Goal: Task Accomplishment & Management: Manage account settings

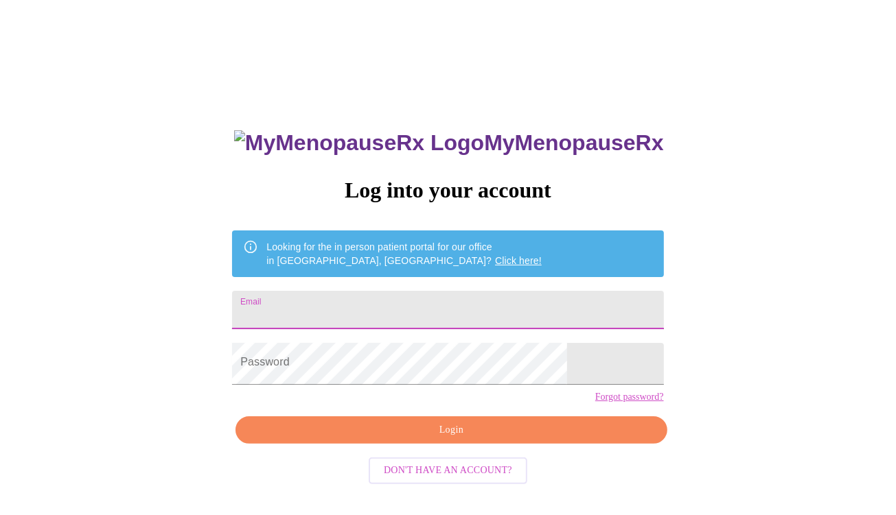
click at [401, 316] on input "Email" at bounding box center [447, 310] width 431 height 38
type input "[EMAIL_ADDRESS][DOMAIN_NAME]"
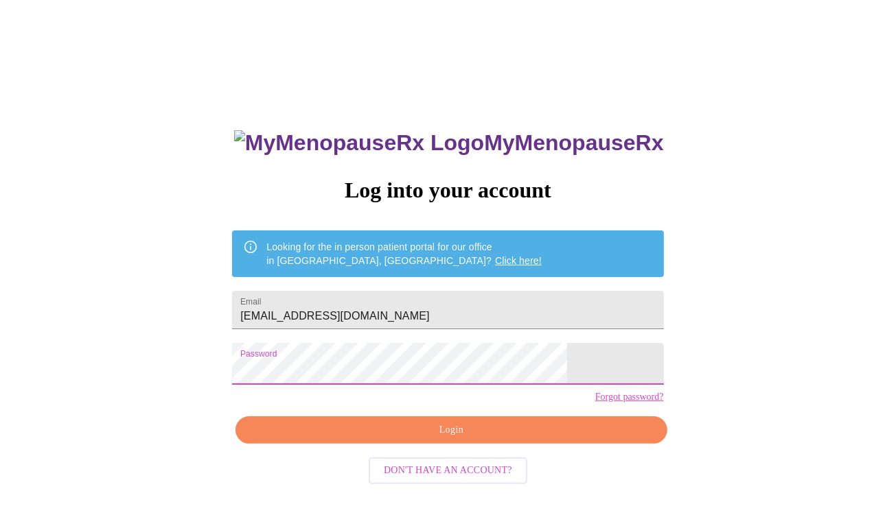
click at [436, 439] on span "Login" at bounding box center [450, 430] width 399 height 17
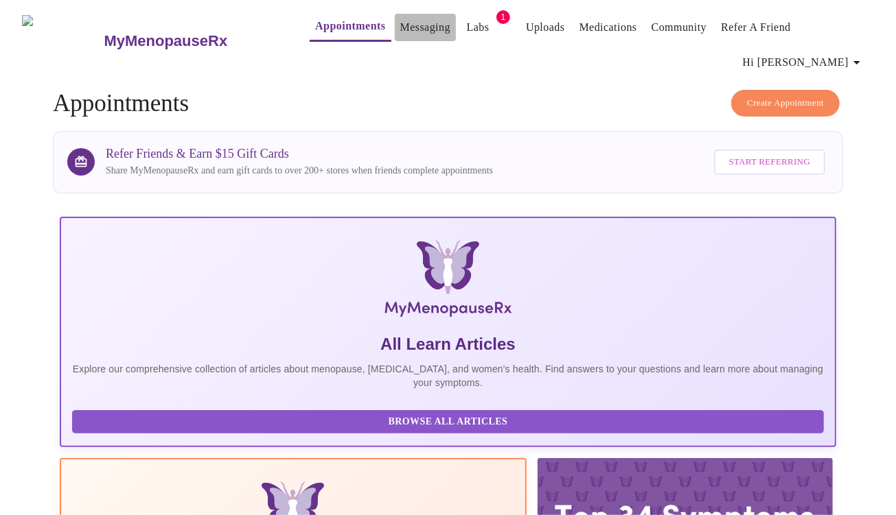
click at [409, 32] on link "Messaging" at bounding box center [425, 27] width 50 height 19
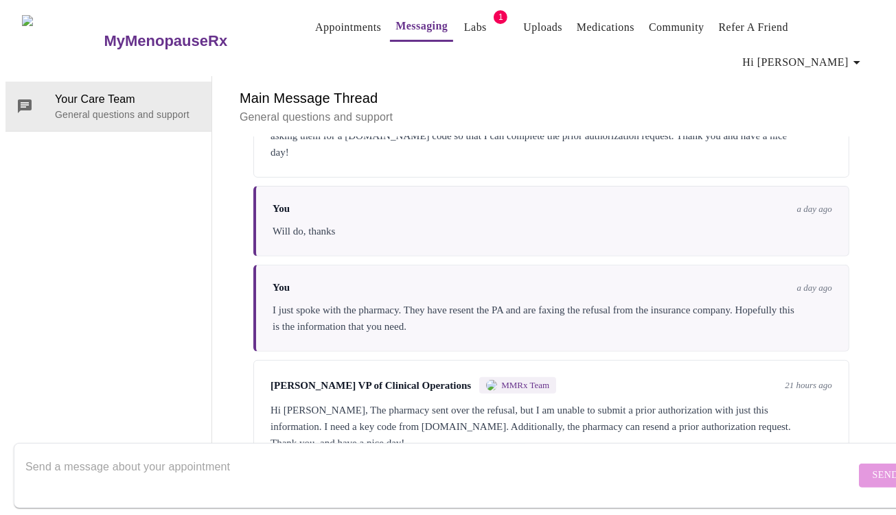
scroll to position [3718, 0]
